Goal: Task Accomplishment & Management: Complete application form

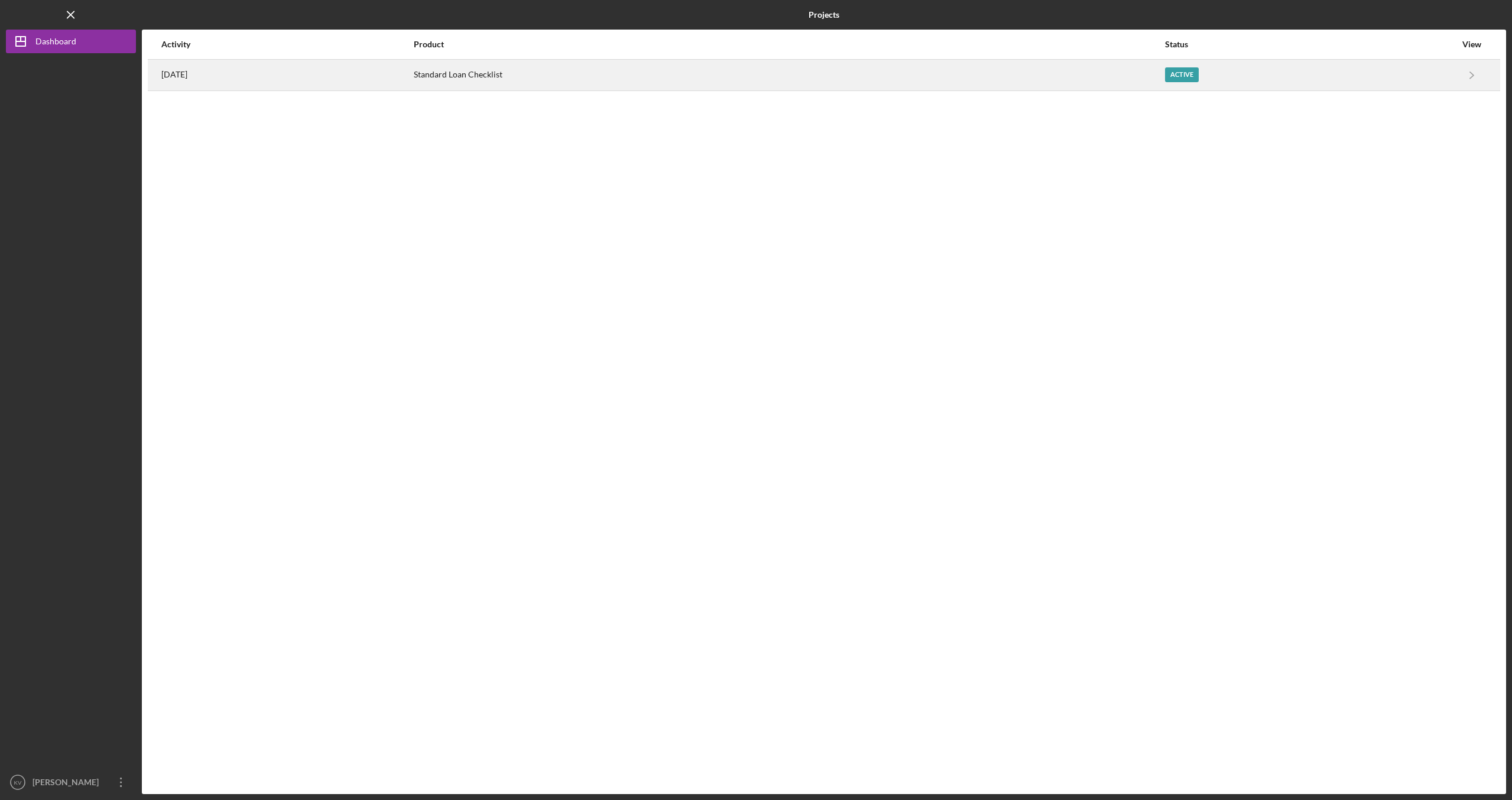
click at [503, 68] on div "Standard Loan Checklist" at bounding box center [789, 74] width 751 height 29
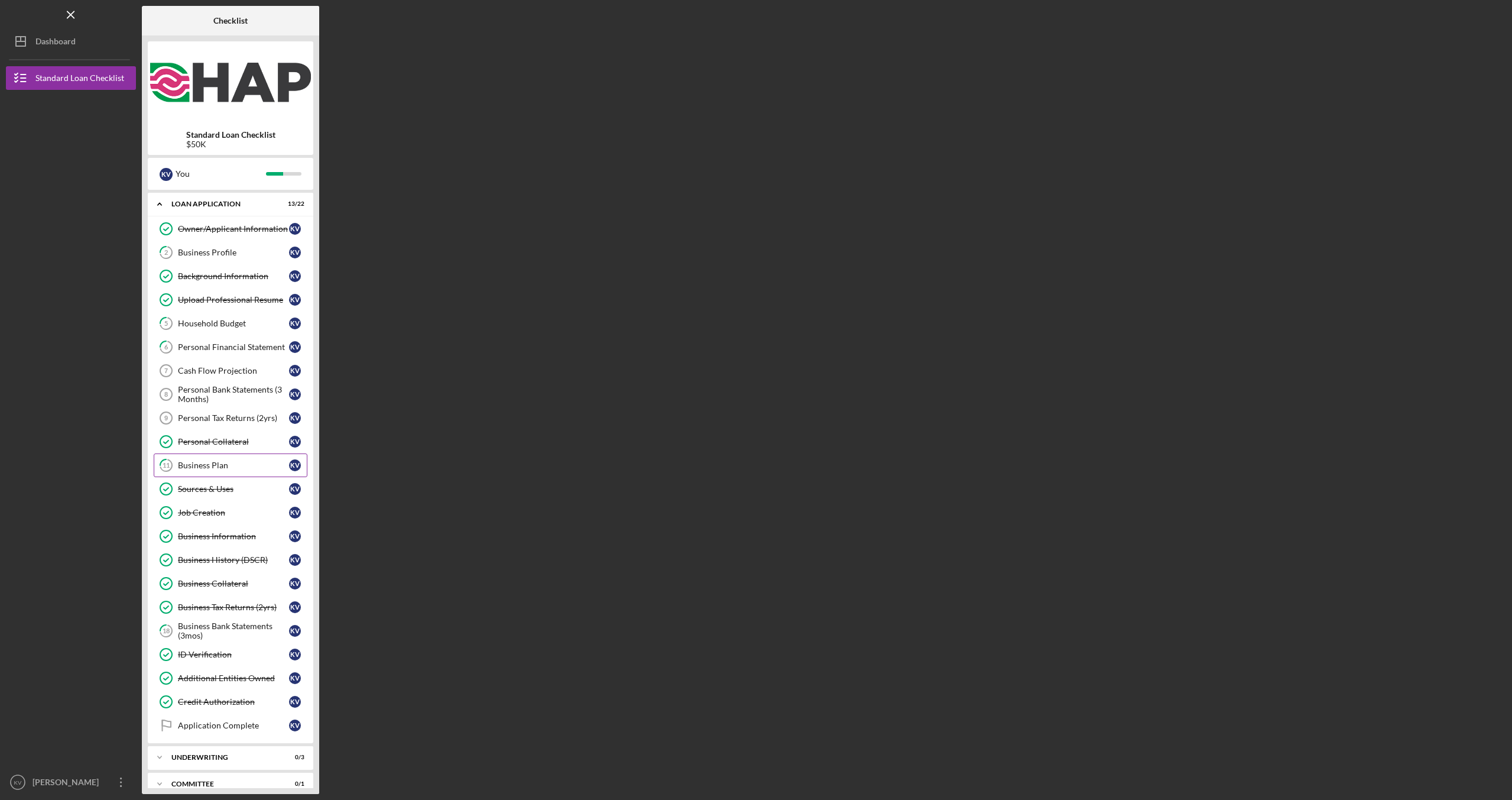
click at [228, 462] on div "Business Plan" at bounding box center [233, 465] width 111 height 9
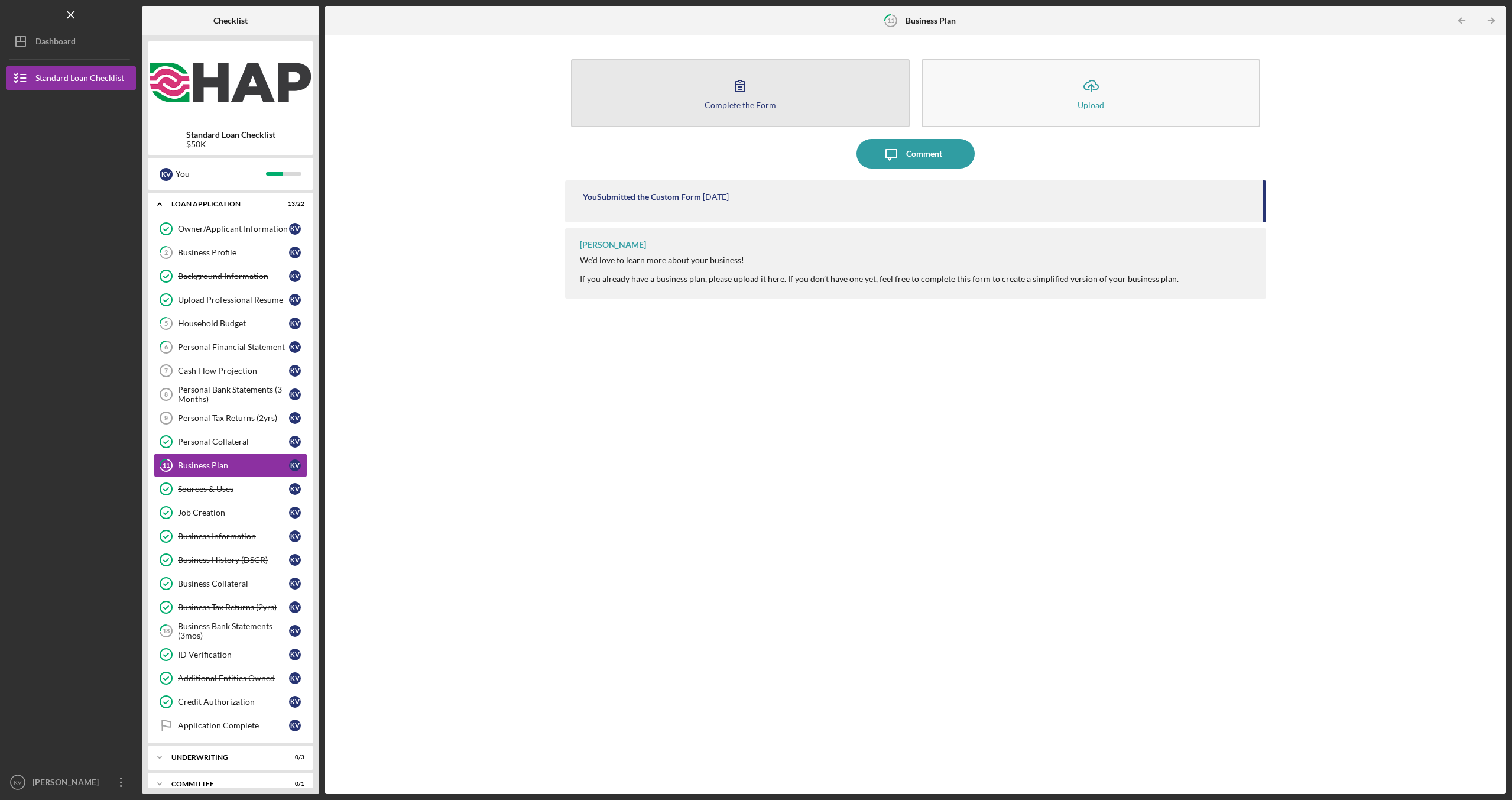
click at [749, 108] on div "Complete the Form" at bounding box center [741, 105] width 72 height 9
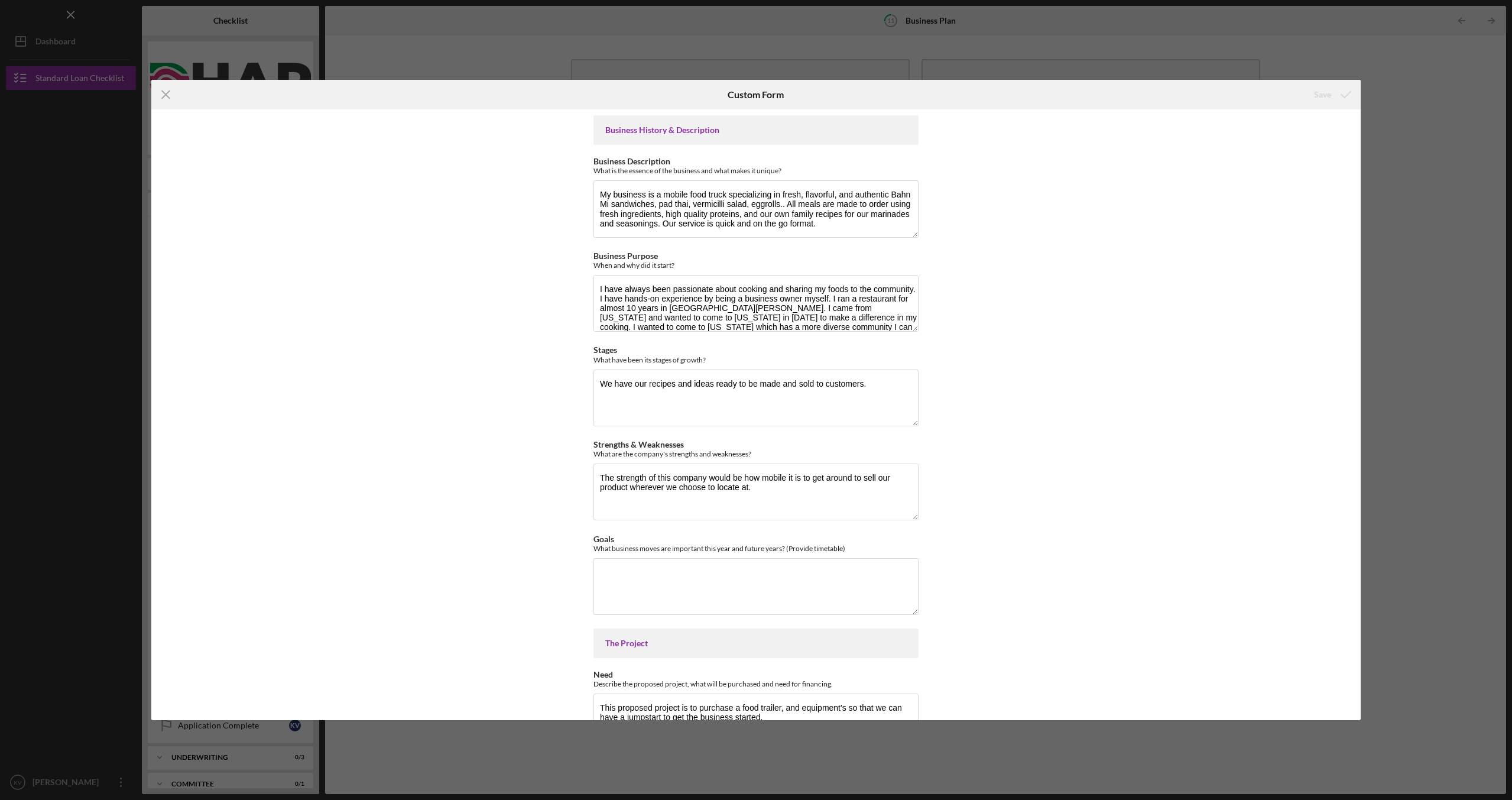
scroll to position [535, 0]
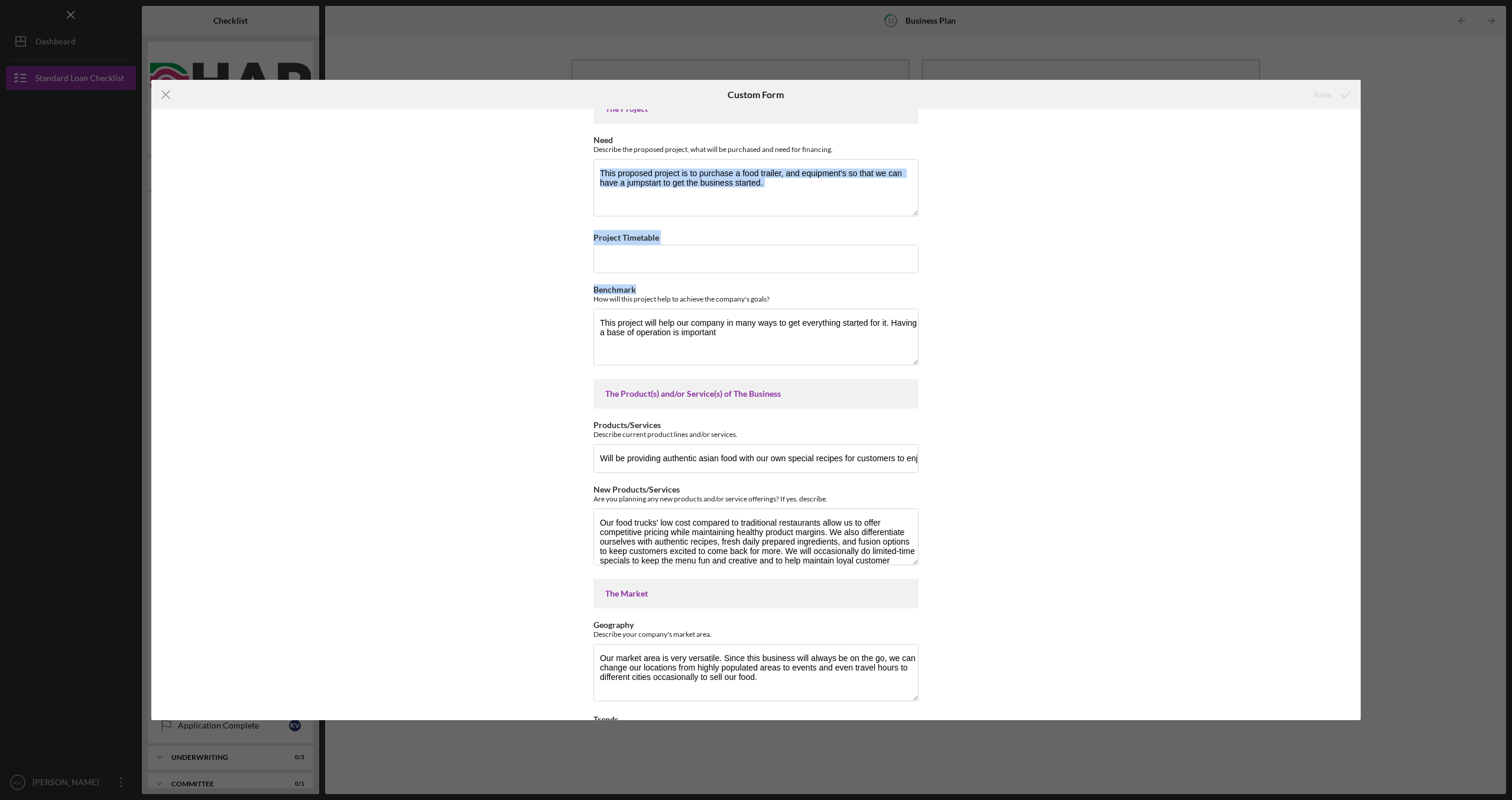
drag, startPoint x: 1356, startPoint y: 277, endPoint x: 1364, endPoint y: 200, distance: 77.4
click at [1365, 200] on div "Icon/Menu Close Custom Form Save Business History & Description Business Descri…" at bounding box center [756, 400] width 1512 height 800
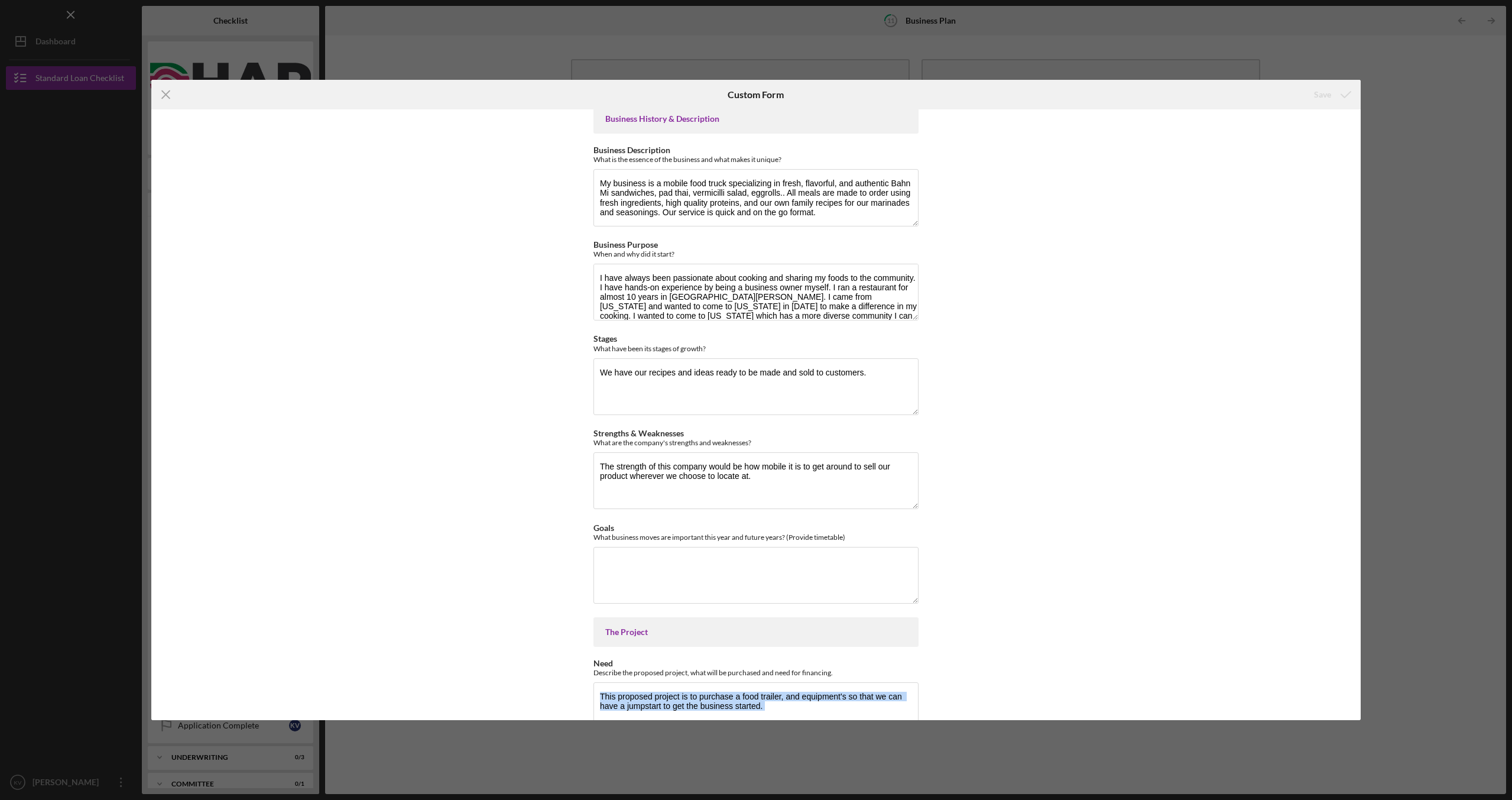
scroll to position [0, 0]
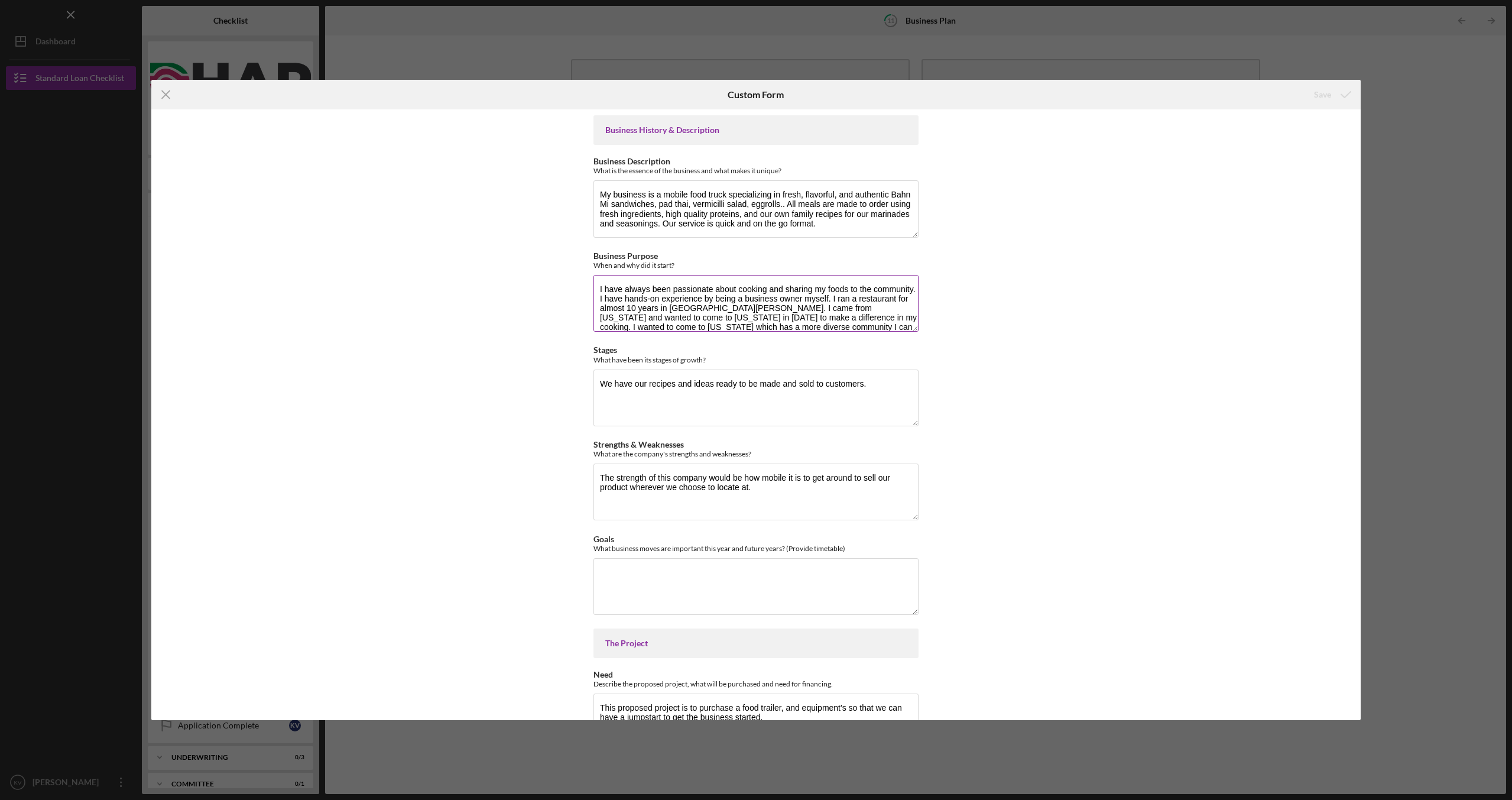
click at [686, 304] on textarea "I have always been passionate about cooking and sharing my foods to the communi…" at bounding box center [756, 304] width 325 height 57
click at [688, 310] on textarea "I have always been passionate about cooking and sharing my foods to the communi…" at bounding box center [756, 304] width 325 height 57
click at [675, 305] on textarea "I have always been passionate about cooking and sharing my foods to the communi…" at bounding box center [756, 304] width 325 height 57
click at [664, 314] on textarea "I have always been passionate about cooking and sharing my foods to the communi…" at bounding box center [756, 304] width 325 height 57
click at [665, 315] on textarea "I have always been passionate about cooking and sharing my foods to the communi…" at bounding box center [756, 304] width 325 height 57
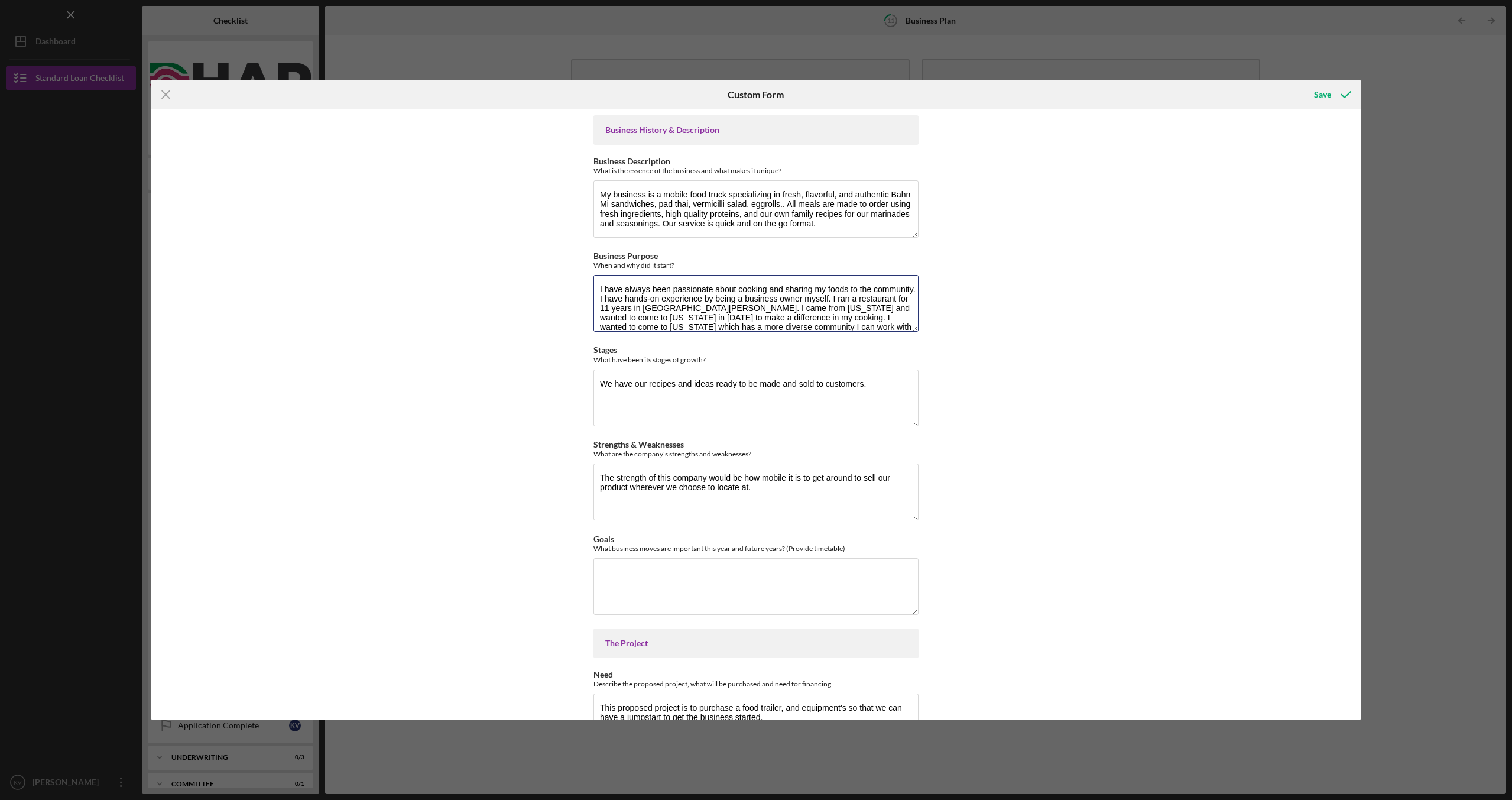
type textarea "I have always been passionate about cooking and sharing my foods to the communi…"
click at [962, 399] on div "Business History & Description Business Description What is the essence of the …" at bounding box center [756, 415] width 1209 height 611
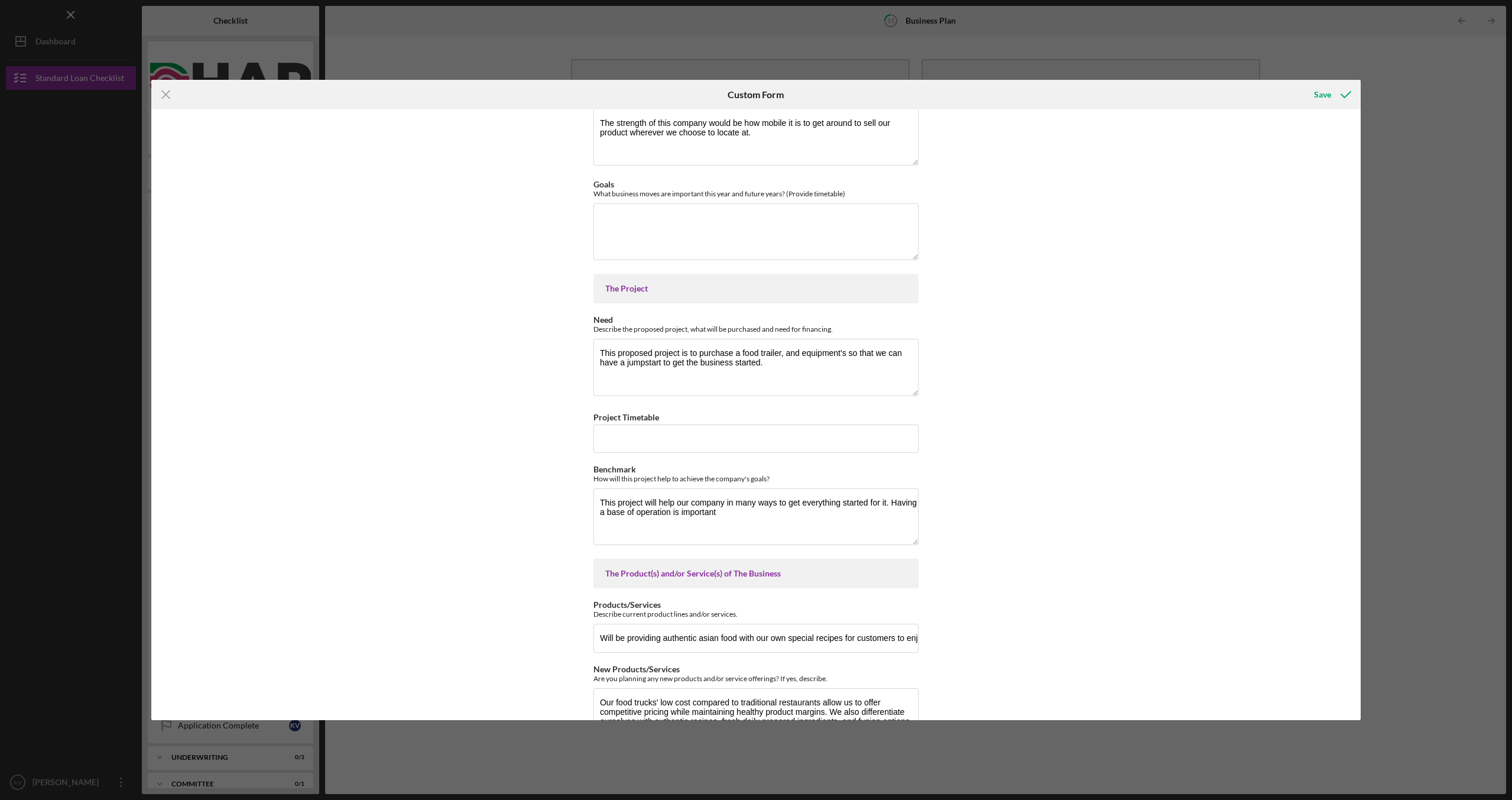
scroll to position [414, 0]
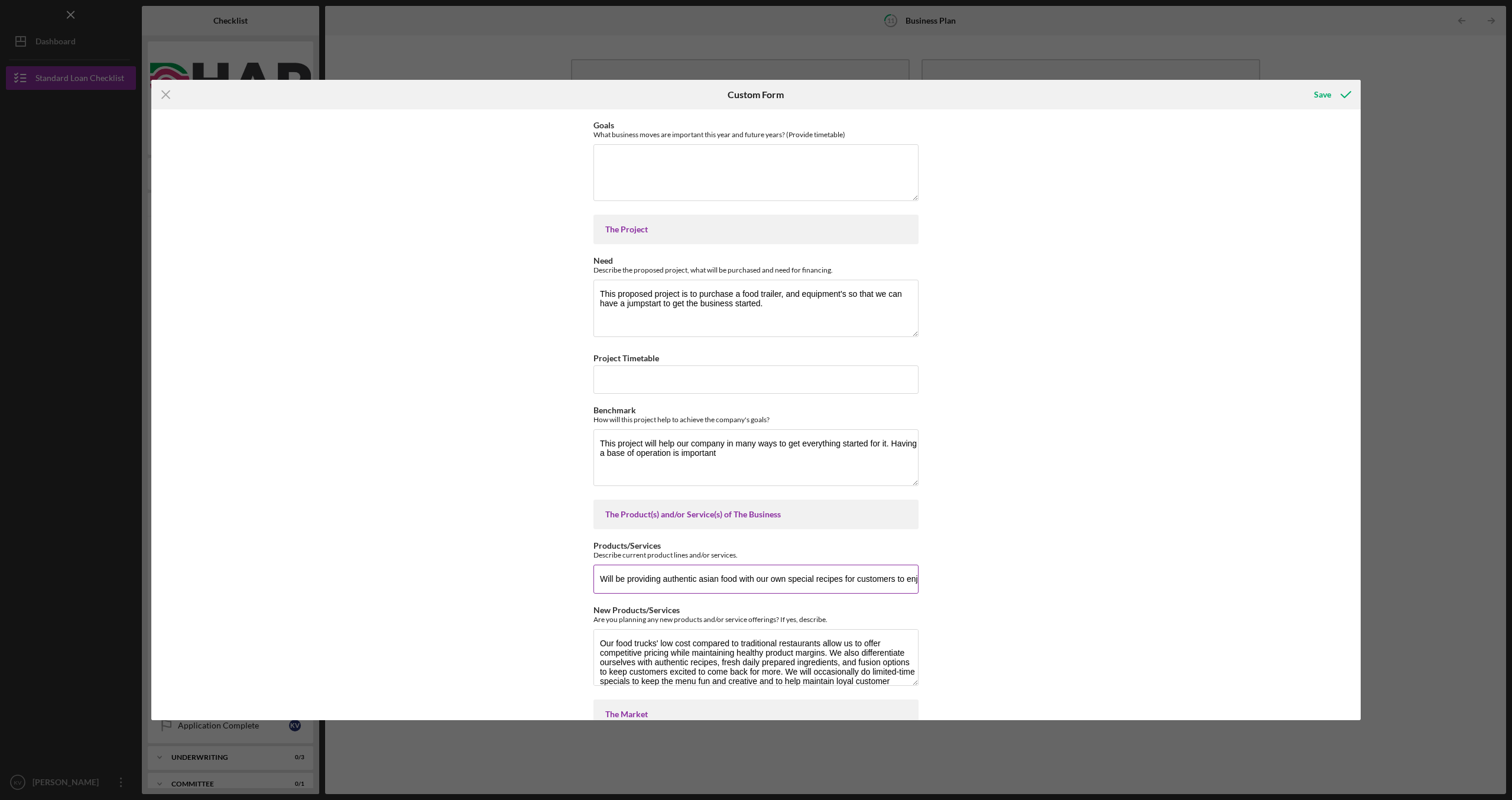
click at [873, 584] on input "Will be providing authentic asian food with our own special recipes for custome…" at bounding box center [756, 579] width 325 height 28
click at [962, 572] on div "Business History & Description Business Description What is the essence of the …" at bounding box center [756, 415] width 1209 height 611
drag, startPoint x: 872, startPoint y: 580, endPoint x: 987, endPoint y: 597, distance: 116.2
click at [987, 597] on div "Business History & Description Business Description What is the essence of the …" at bounding box center [756, 415] width 1209 height 611
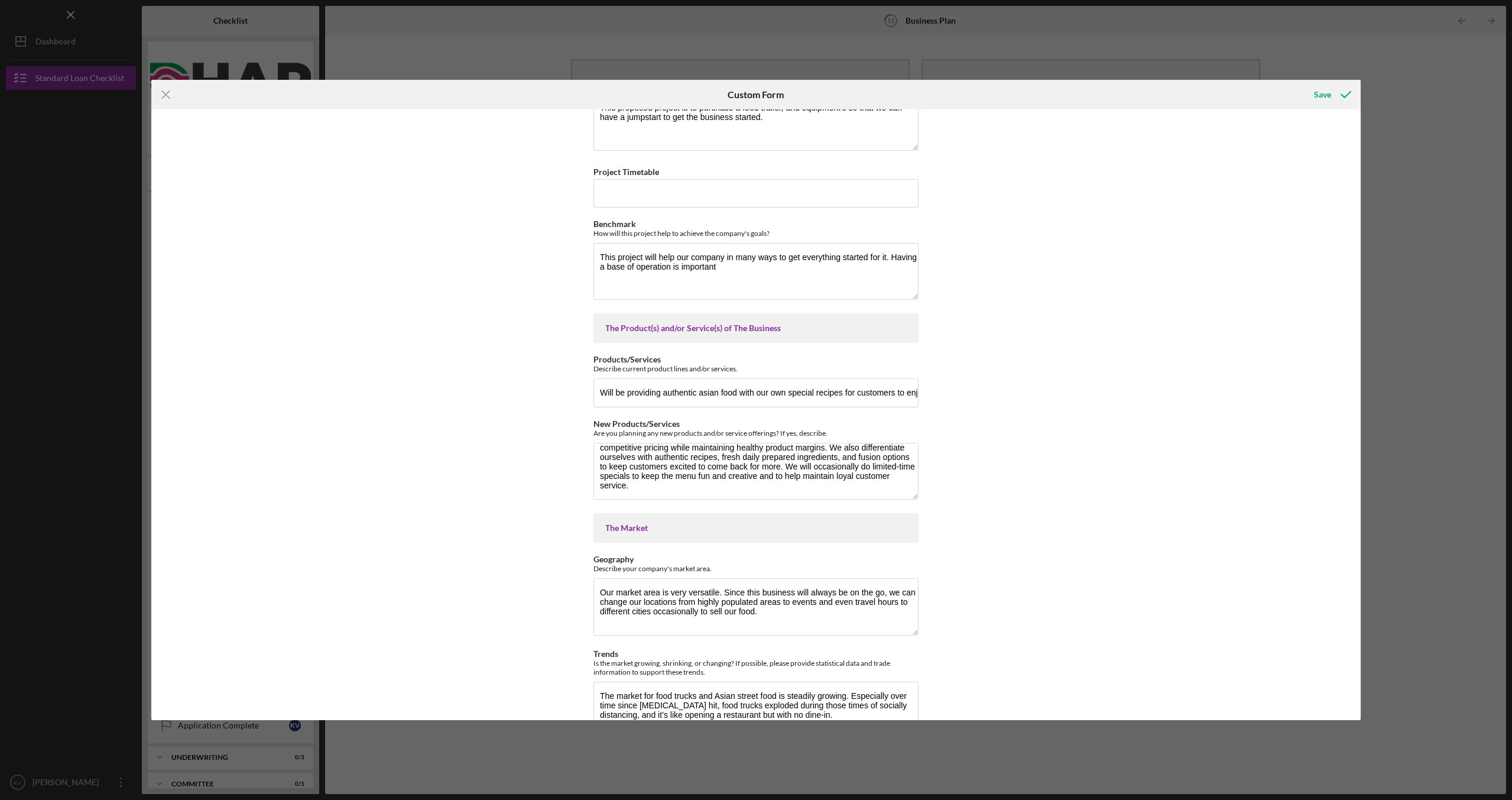
scroll to position [659, 0]
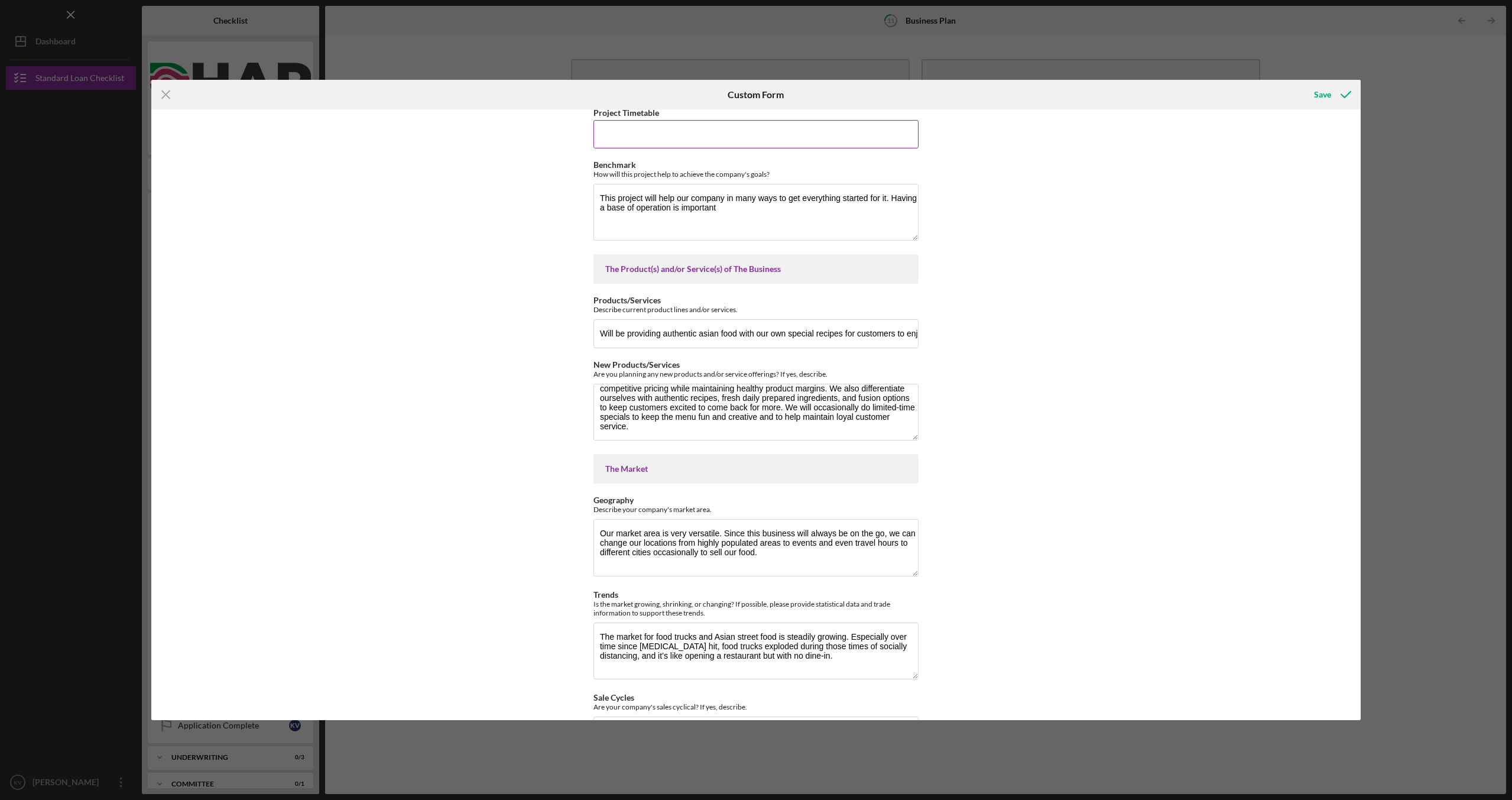
click at [644, 127] on input "Project Timetable" at bounding box center [756, 134] width 325 height 28
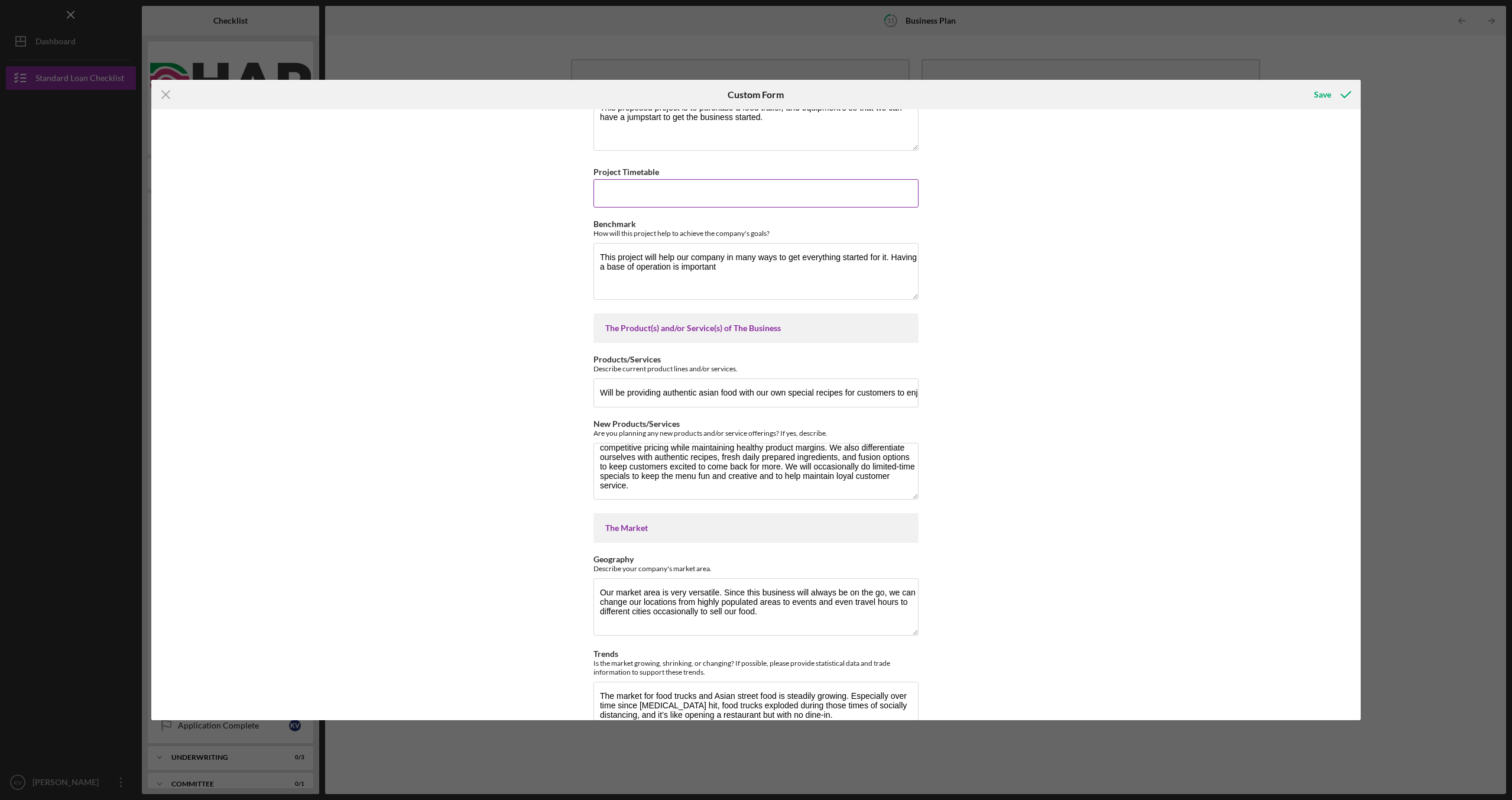
click at [604, 178] on div "Project Timetable" at bounding box center [756, 172] width 325 height 15
click at [594, 189] on input "Project Timetable" at bounding box center [756, 194] width 325 height 28
click at [1321, 90] on div "Save" at bounding box center [1323, 94] width 18 height 23
